Goal: Task Accomplishment & Management: Use online tool/utility

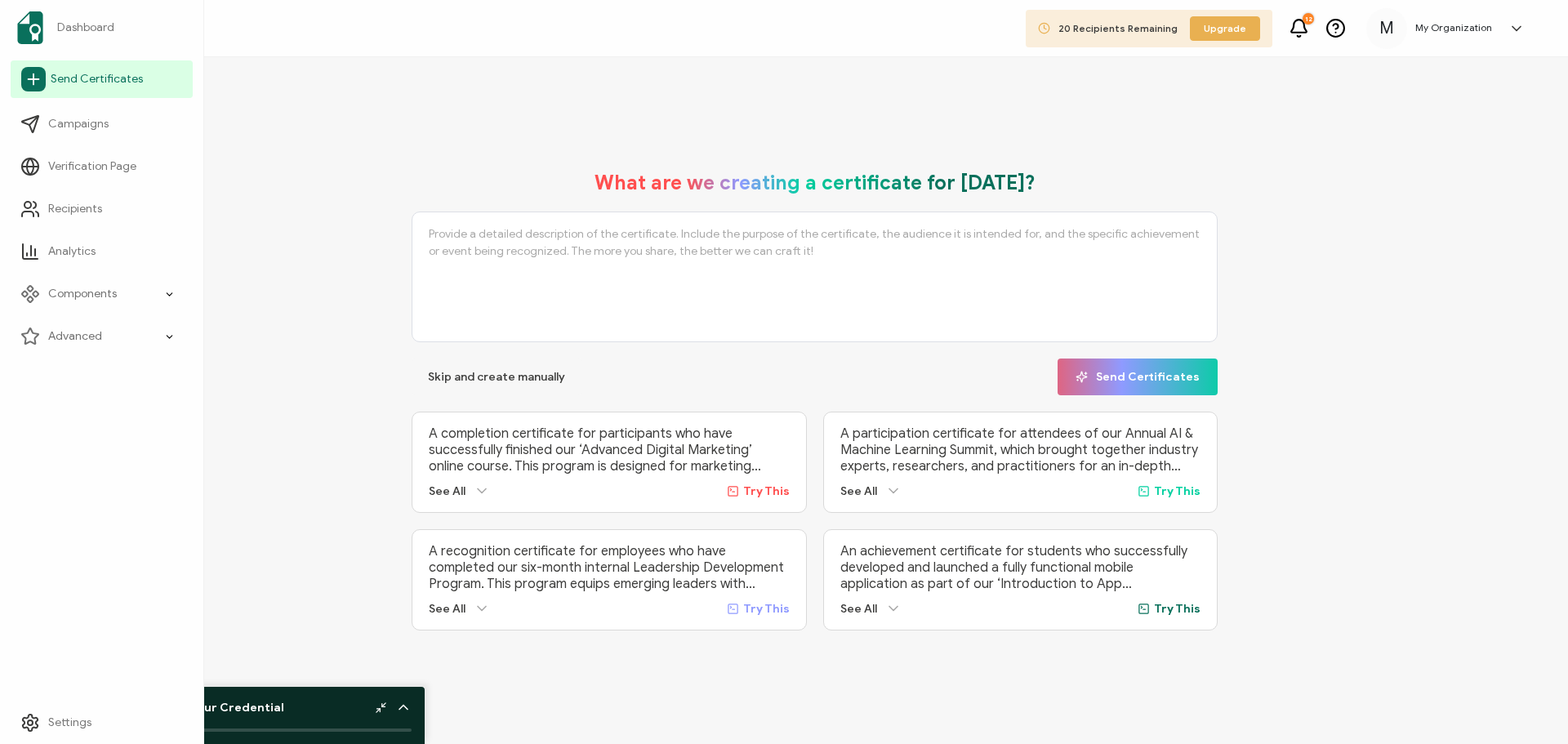
click at [139, 85] on span "Send Certificates" at bounding box center [97, 79] width 92 height 16
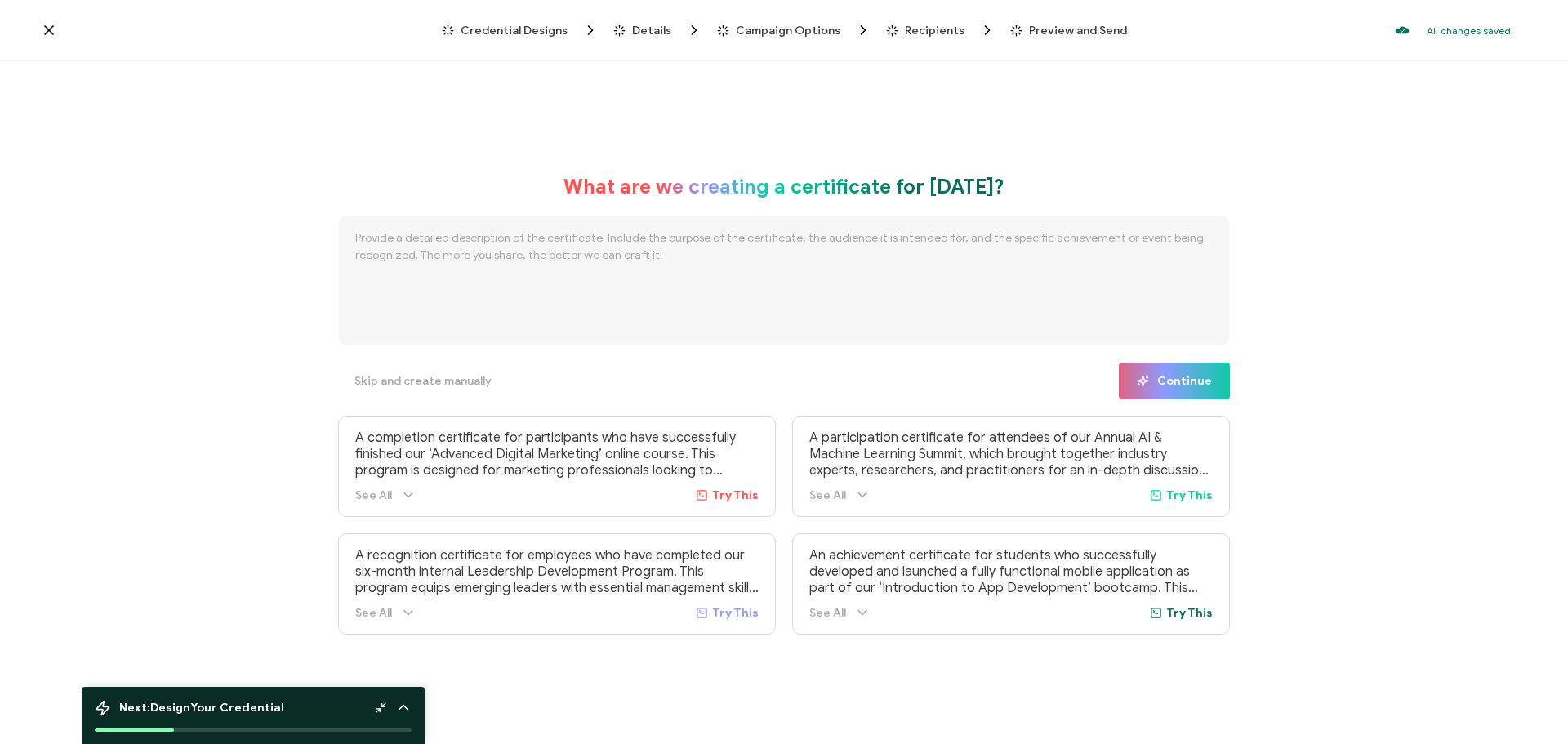
click at [67, 37] on div at bounding box center [240, 29] width 401 height 16
drag, startPoint x: 56, startPoint y: 40, endPoint x: 29, endPoint y: 18, distance: 34.8
click at [54, 35] on div "Credential Designs Details Campaign Options Recipients Preview and Send All cha…" at bounding box center [784, 30] width 1568 height 61
click at [29, 17] on div "Credential Designs Details Campaign Options Recipients Preview and Send All cha…" at bounding box center [784, 30] width 1568 height 61
click at [40, 29] on div "Credential Designs Details Campaign Options Recipients Preview and Send All cha…" at bounding box center [784, 30] width 1568 height 61
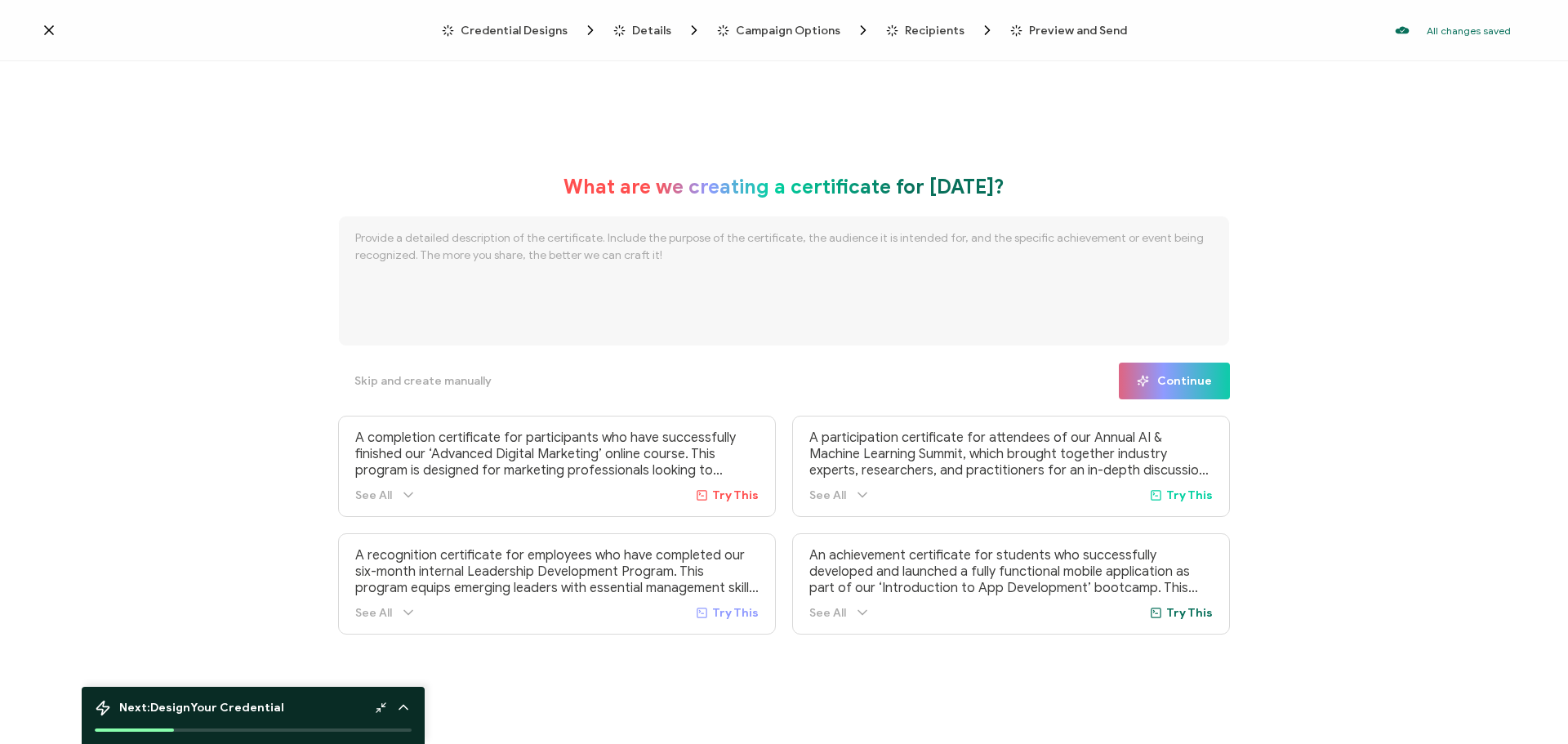
click at [49, 30] on icon at bounding box center [49, 30] width 8 height 8
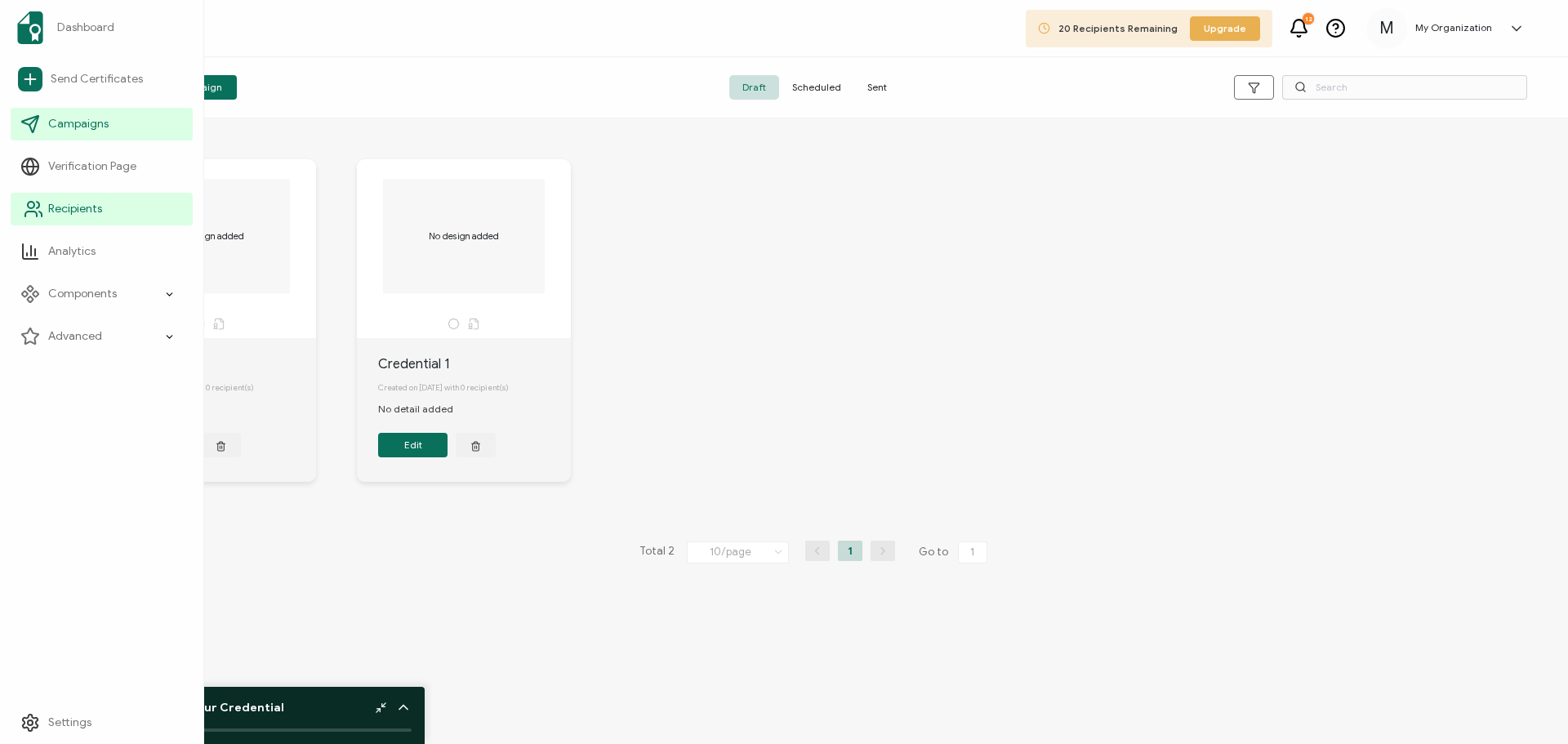
click at [116, 211] on link "Recipients" at bounding box center [101, 209] width 182 height 33
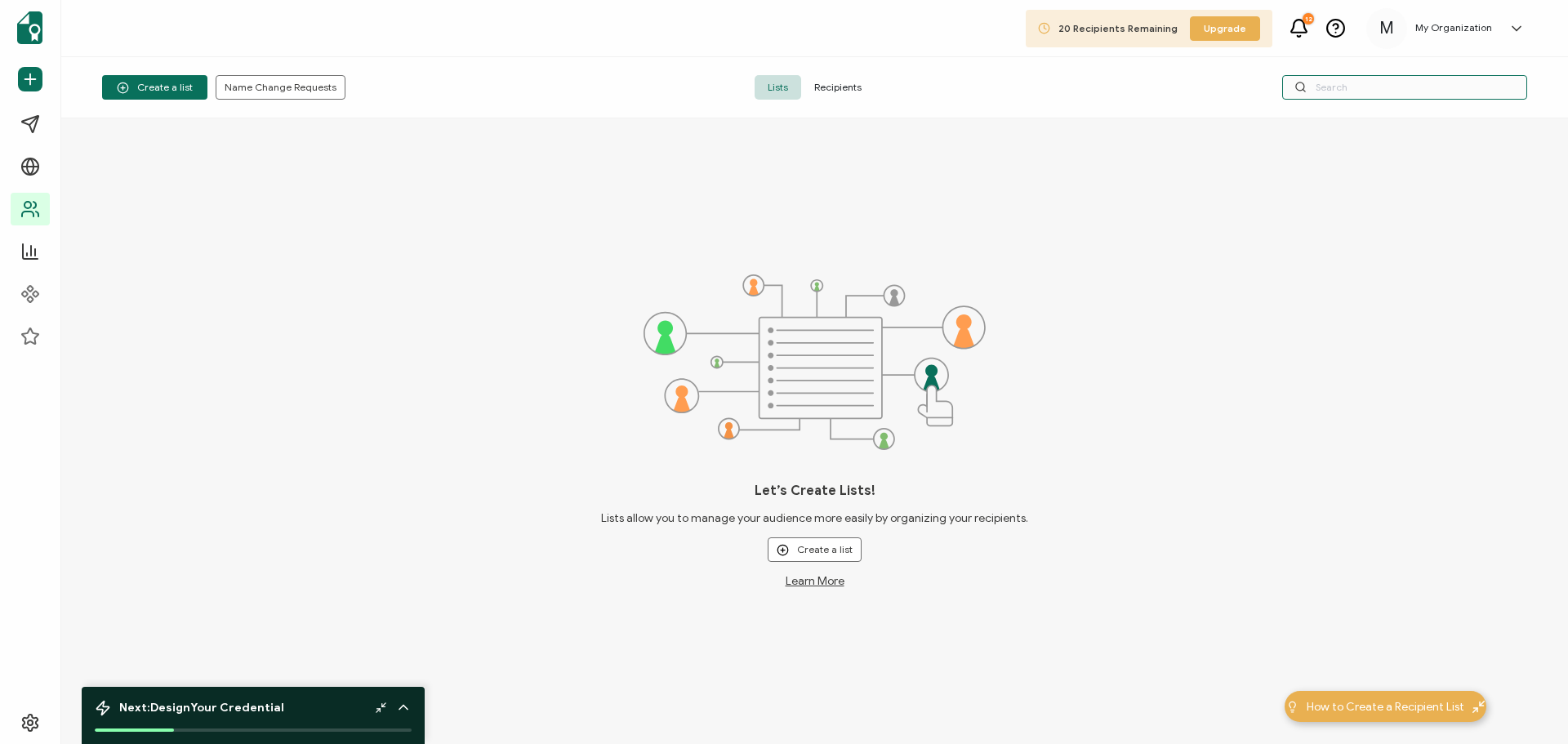
click at [1340, 95] on input "text" at bounding box center [1405, 87] width 245 height 24
